Goal: Navigation & Orientation: Find specific page/section

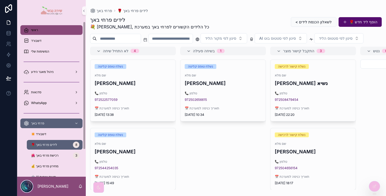
click at [53, 31] on div "ראשי" at bounding box center [52, 30] width 56 height 9
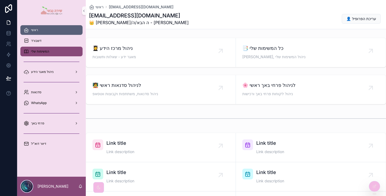
click at [38, 53] on span "המשימות שלי" at bounding box center [40, 51] width 18 height 4
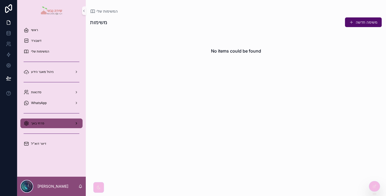
click at [49, 123] on div "פרחי באך" at bounding box center [52, 123] width 56 height 9
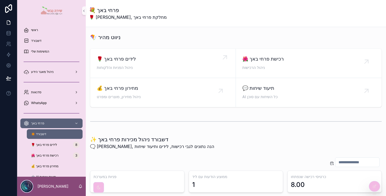
click at [160, 63] on span "🌹 לידים פרחי באך" at bounding box center [163, 59] width 133 height 8
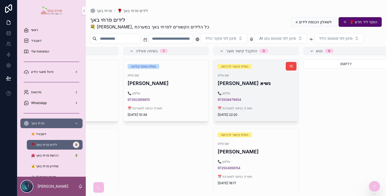
click at [256, 111] on span "📅 תאריך כניסה למערכת" at bounding box center [256, 108] width 77 height 4
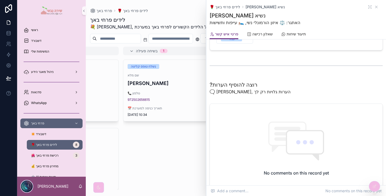
scroll to position [268, 0]
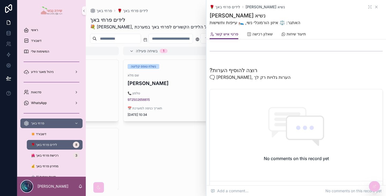
click at [375, 6] on icon "scrollable content" at bounding box center [377, 7] width 4 height 4
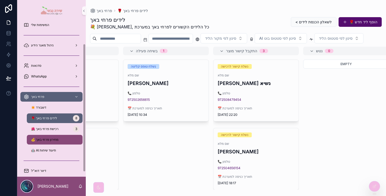
scroll to position [27, 0]
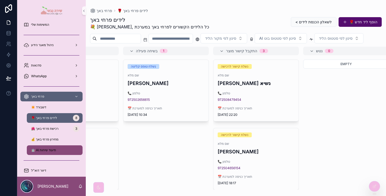
click at [56, 151] on span "🤖 AI תיעוד שיחות" at bounding box center [43, 150] width 25 height 4
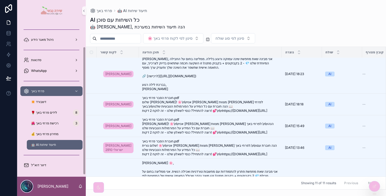
scroll to position [32, 0]
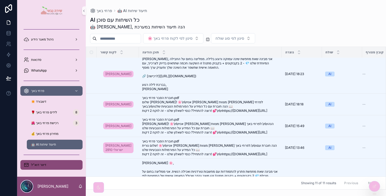
click at [44, 163] on div "דיוור דוא"ל" at bounding box center [52, 165] width 56 height 9
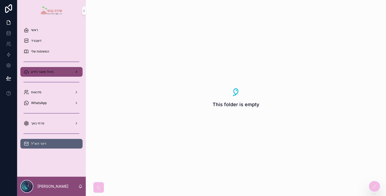
click at [48, 71] on span "ניהול מאגר הידע" at bounding box center [42, 72] width 23 height 4
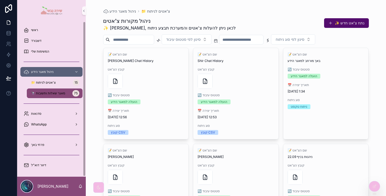
click at [51, 95] on span "🔭 מאגר שאלות ותשובות" at bounding box center [48, 93] width 34 height 4
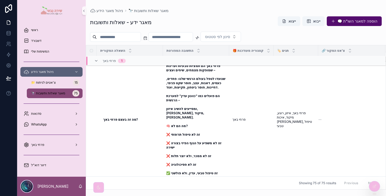
scroll to position [134, 0]
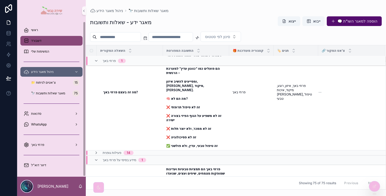
click at [34, 40] on span "דשבורד" at bounding box center [36, 41] width 10 height 4
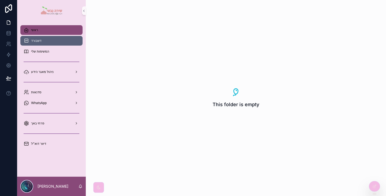
click at [41, 30] on div "ראשי" at bounding box center [52, 30] width 56 height 9
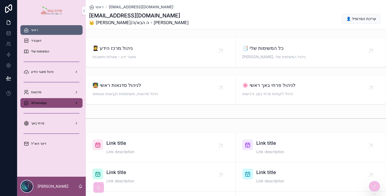
click at [56, 103] on div "WhatsApp" at bounding box center [52, 103] width 56 height 9
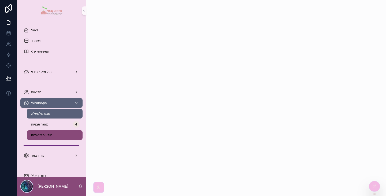
click at [52, 137] on div "הודעות שנשלחו" at bounding box center [54, 135] width 49 height 9
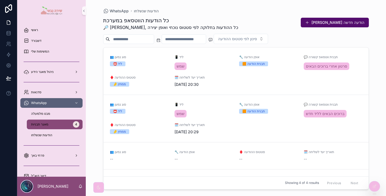
click at [41, 128] on div "מאגר תבניות 4" at bounding box center [54, 124] width 49 height 9
